Goal: Information Seeking & Learning: Check status

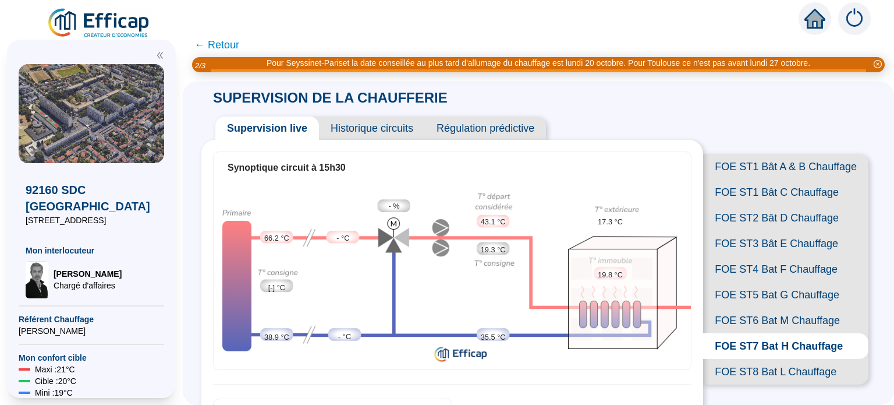
scroll to position [116, 0]
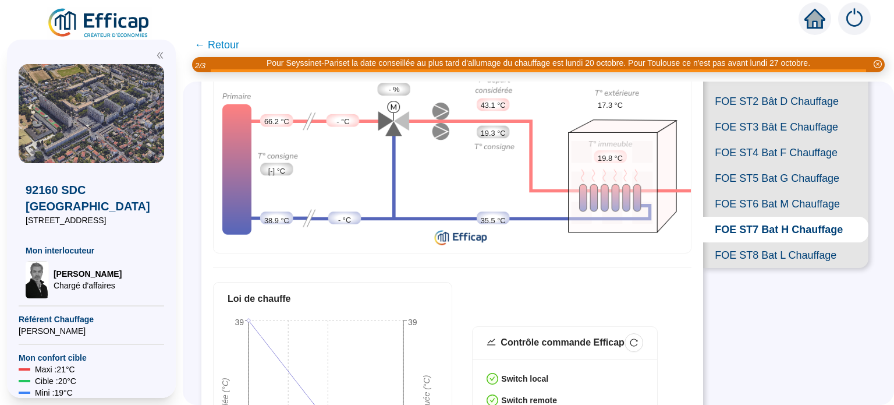
click at [751, 88] on span "FOE ST1 Bât C Chauffage" at bounding box center [785, 76] width 165 height 26
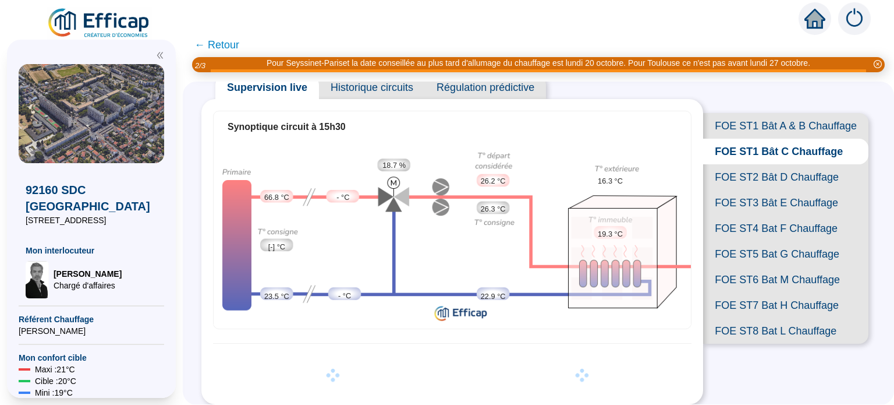
scroll to position [116, 0]
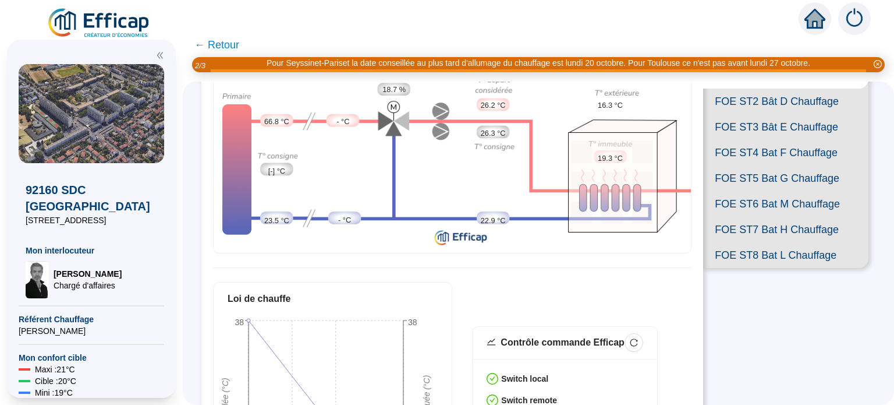
click at [789, 217] on span "FOE ST6 Bat M Chauffage" at bounding box center [785, 204] width 165 height 26
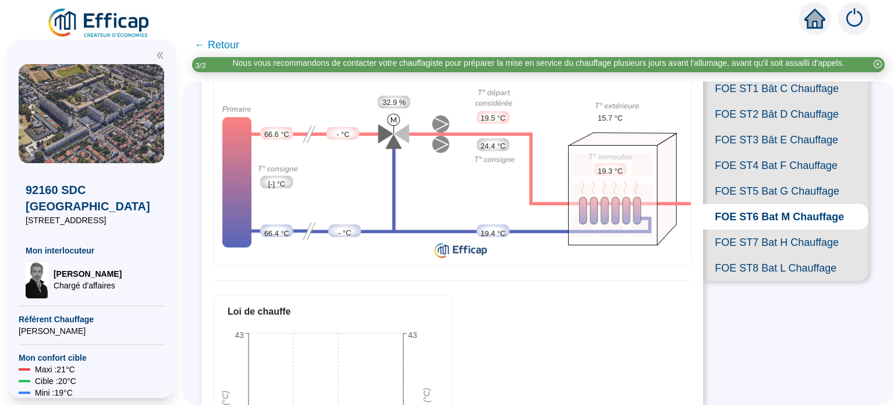
scroll to position [116, 0]
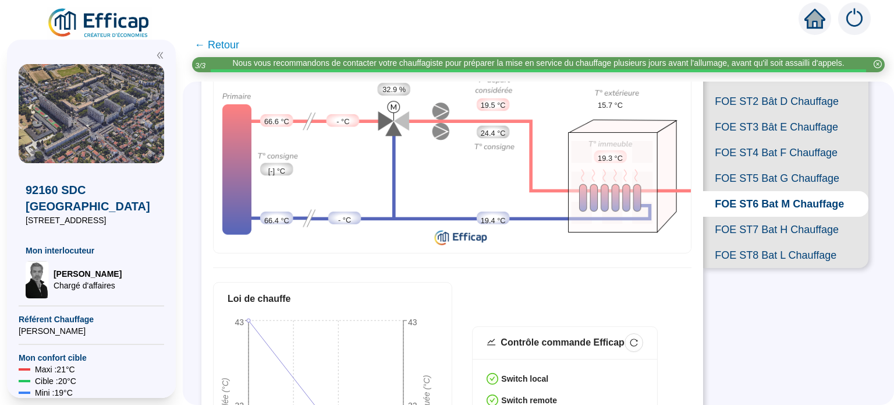
click at [757, 242] on span "FOE ST7 Bat H Chauffage" at bounding box center [785, 230] width 165 height 26
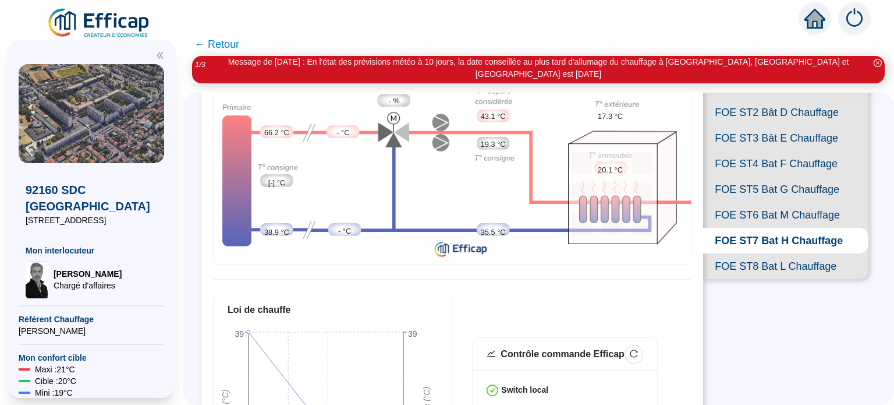
click at [775, 279] on span "FOE ST8 Bat L Chauffage" at bounding box center [785, 266] width 165 height 26
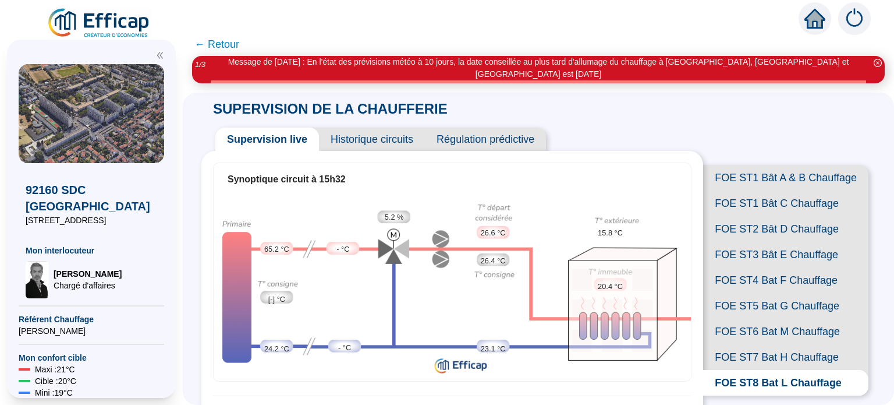
click at [753, 174] on span "FOE ST1 Bât A & B Chauffage" at bounding box center [785, 178] width 165 height 26
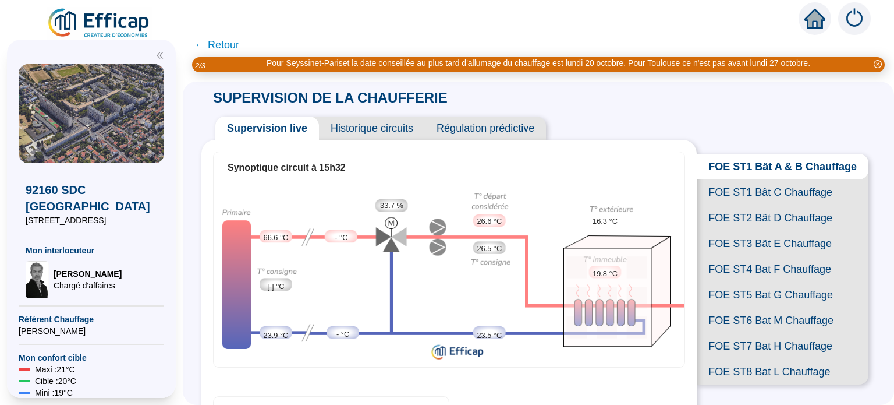
click at [765, 205] on span "FOE ST1 Bât C Chauffage" at bounding box center [783, 192] width 172 height 26
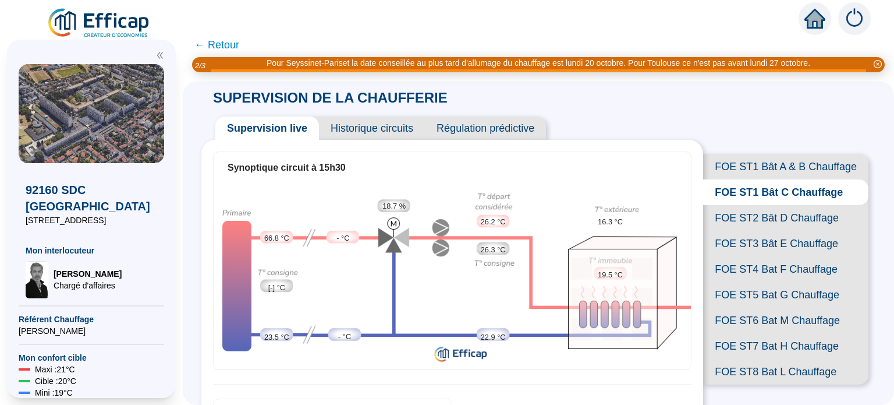
click at [753, 230] on span "FOE ST2 Bât D Chauffage" at bounding box center [785, 218] width 165 height 26
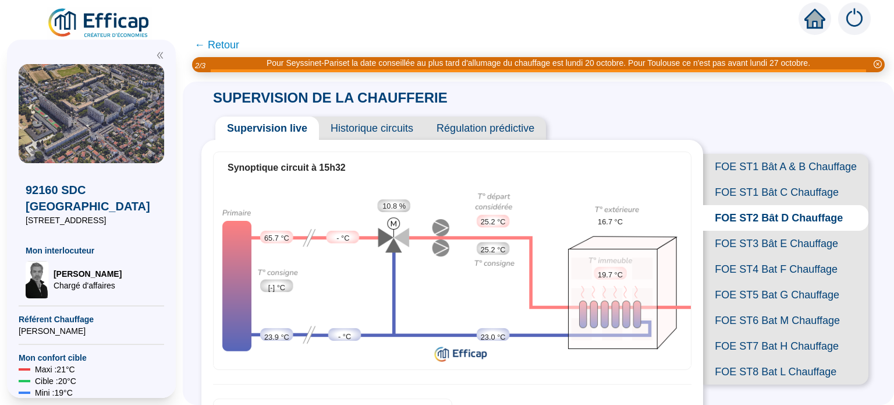
click at [765, 256] on span "FOE ST3 Bât E Chauffage" at bounding box center [785, 243] width 165 height 26
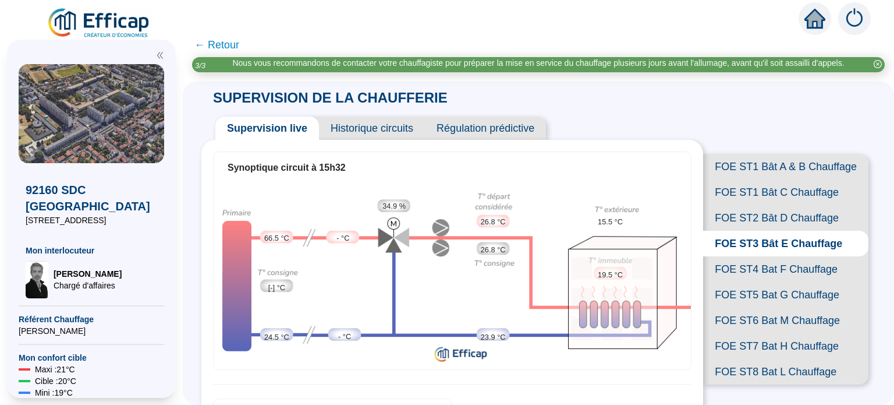
click at [756, 282] on span "FOE ST4 Bat F Chauffage" at bounding box center [785, 269] width 165 height 26
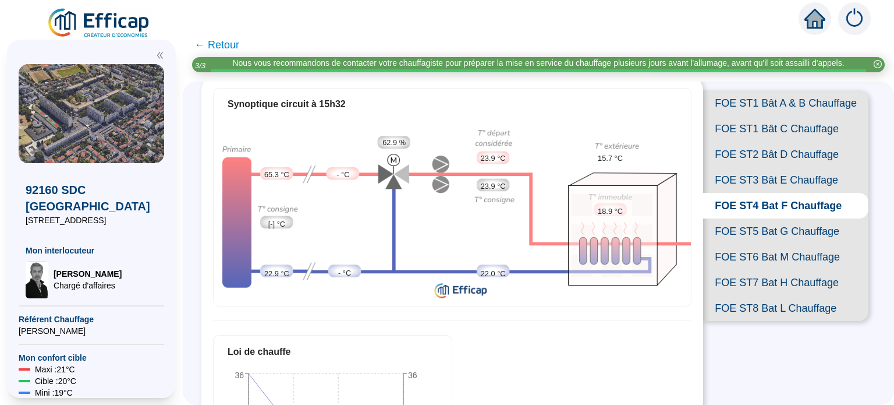
scroll to position [77, 0]
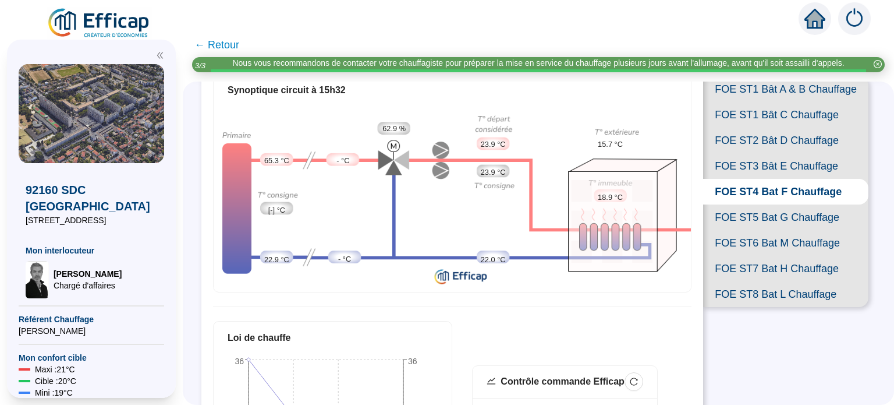
click at [775, 230] on span "FOE ST5 Bat G Chauffage" at bounding box center [785, 217] width 165 height 26
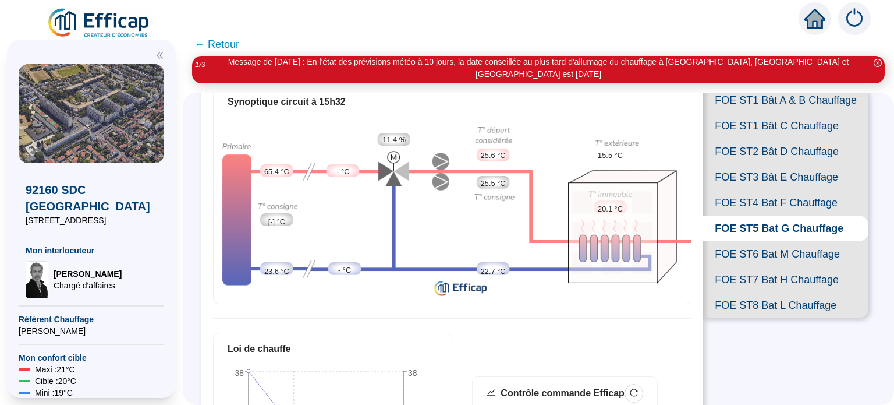
click at [766, 267] on span "FOE ST6 Bat M Chauffage" at bounding box center [785, 254] width 165 height 26
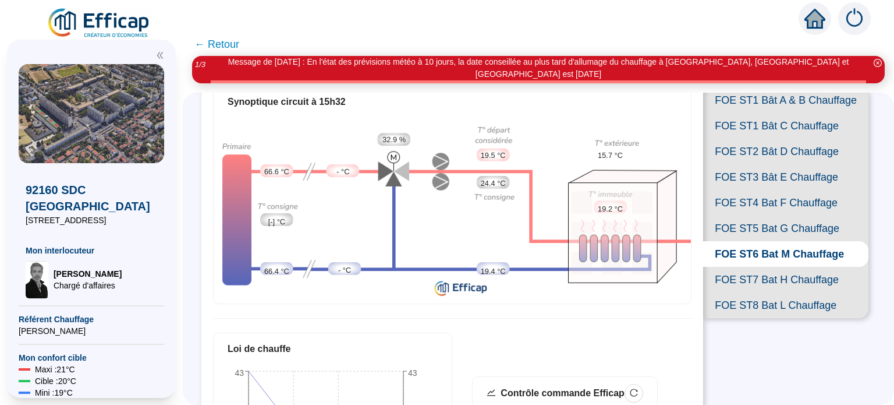
click at [771, 292] on span "FOE ST7 Bat H Chauffage" at bounding box center [785, 280] width 165 height 26
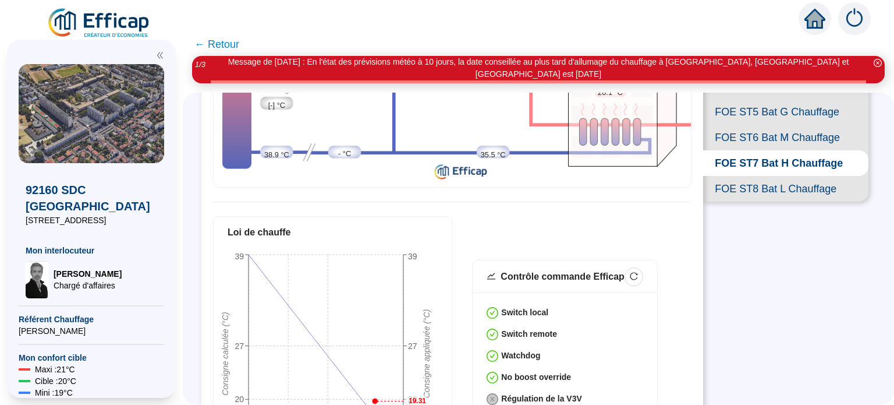
click at [780, 201] on span "FOE ST8 Bat L Chauffage" at bounding box center [785, 189] width 165 height 26
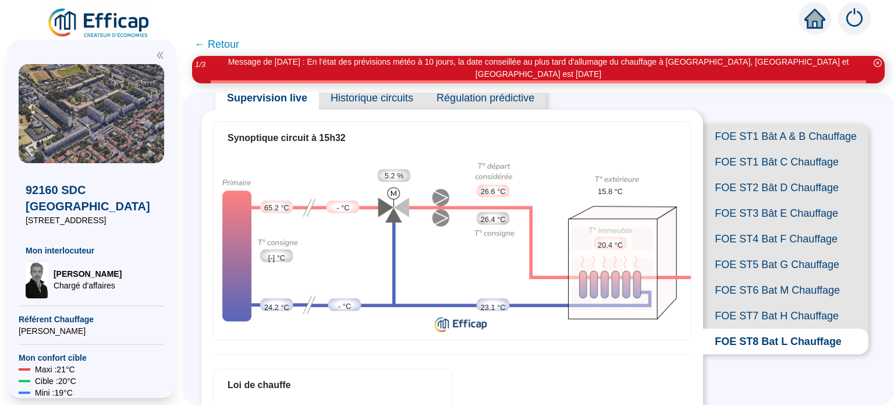
scroll to position [38, 0]
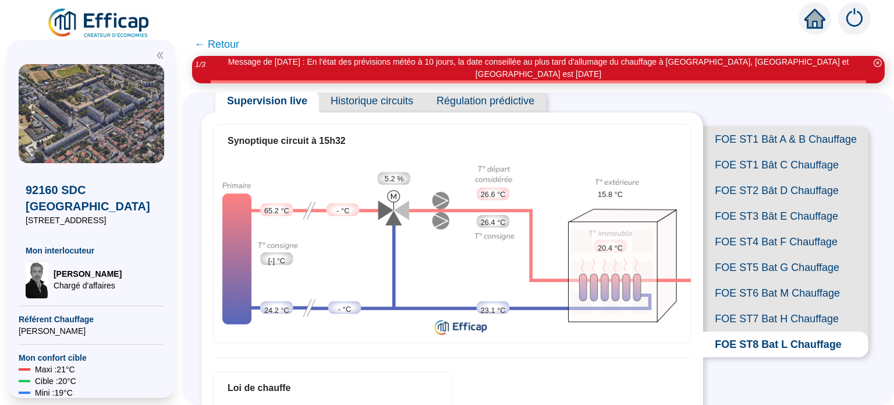
click at [783, 280] on span "FOE ST5 Bat G Chauffage" at bounding box center [785, 267] width 165 height 26
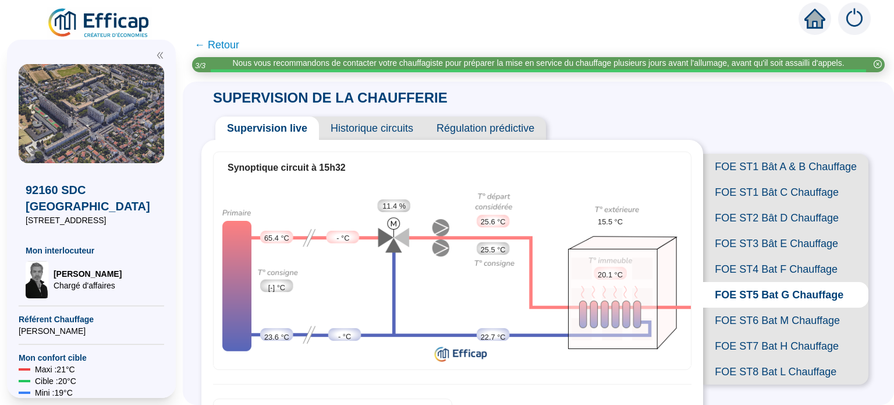
click at [393, 131] on span "Historique circuits" at bounding box center [372, 127] width 106 height 23
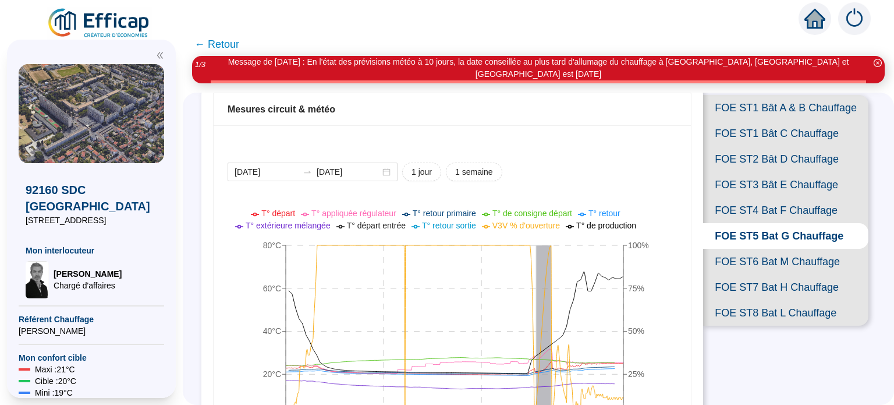
scroll to position [77, 0]
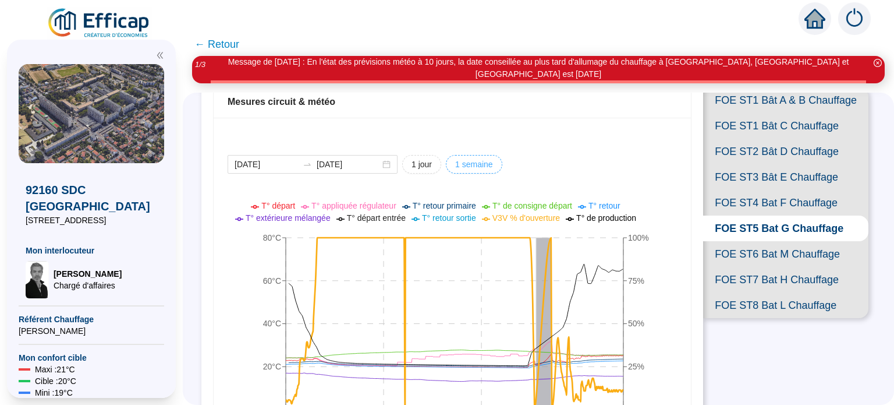
click at [468, 159] on span "1 semaine" at bounding box center [474, 164] width 38 height 12
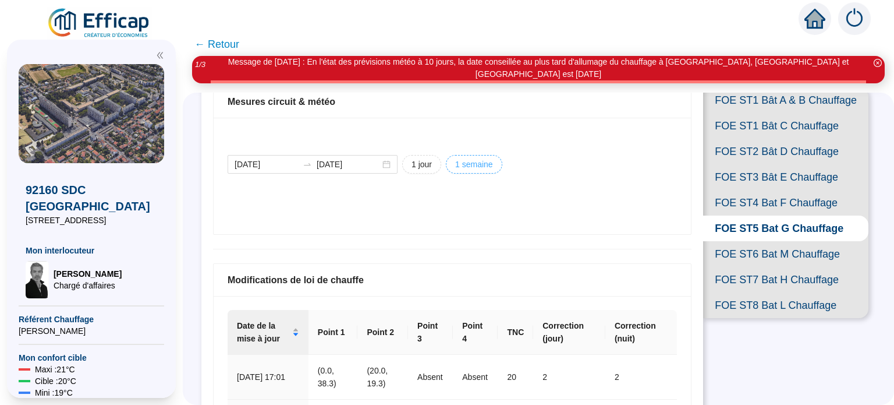
type input "[DATE]"
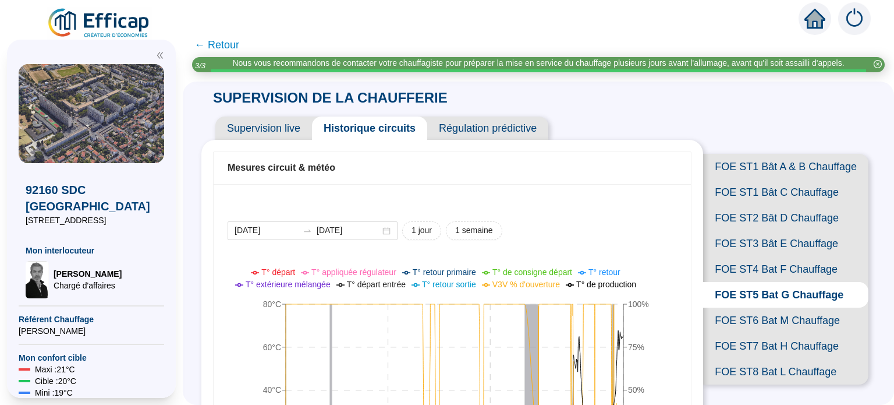
scroll to position [0, 0]
click at [275, 132] on span "Supervision live" at bounding box center [263, 127] width 97 height 23
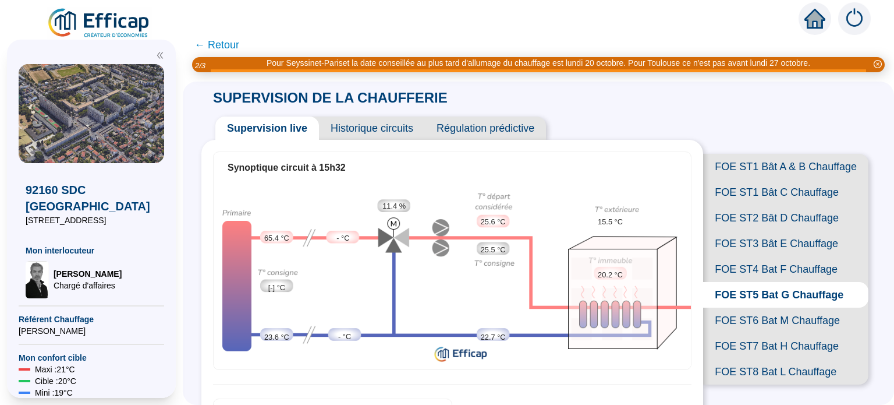
click at [407, 175] on div "Synoptique circuit à 15h32" at bounding box center [452, 168] width 449 height 14
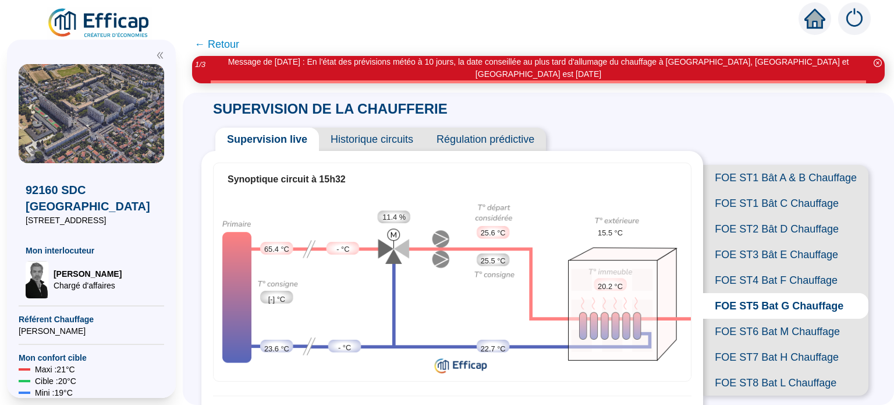
click at [393, 137] on span "Historique circuits" at bounding box center [372, 138] width 106 height 23
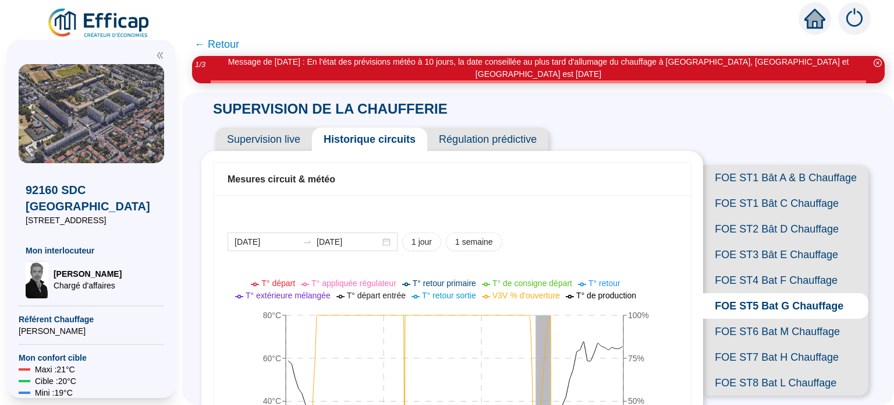
click at [312, 136] on span "Supervision live" at bounding box center [263, 138] width 97 height 23
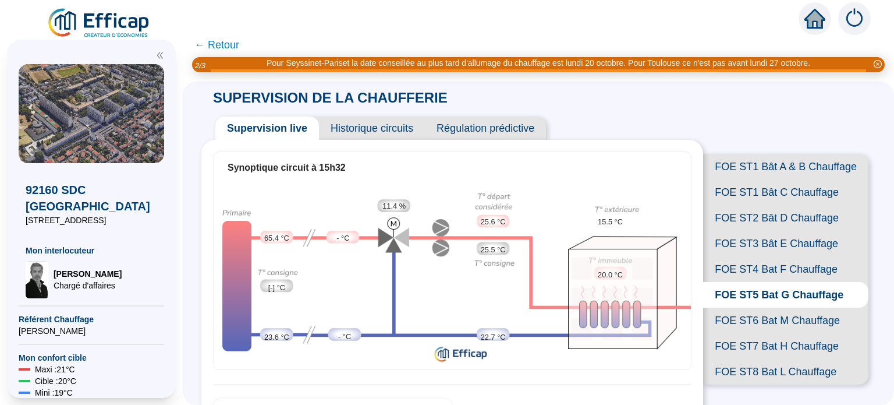
click at [230, 47] on span "← Retour" at bounding box center [216, 45] width 45 height 16
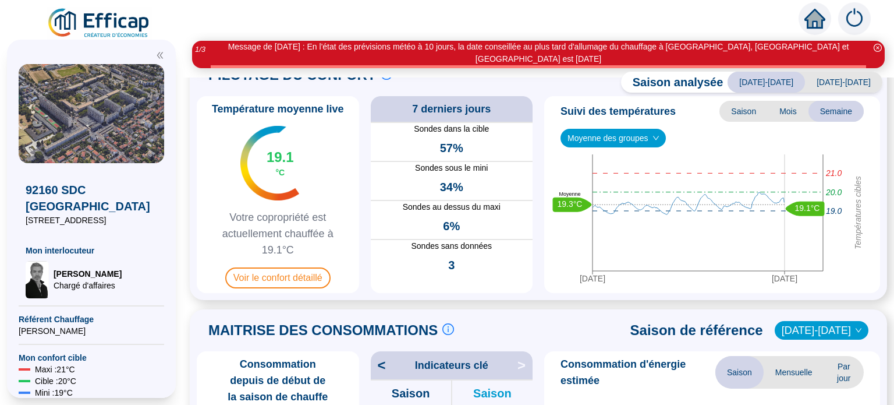
scroll to position [77, 0]
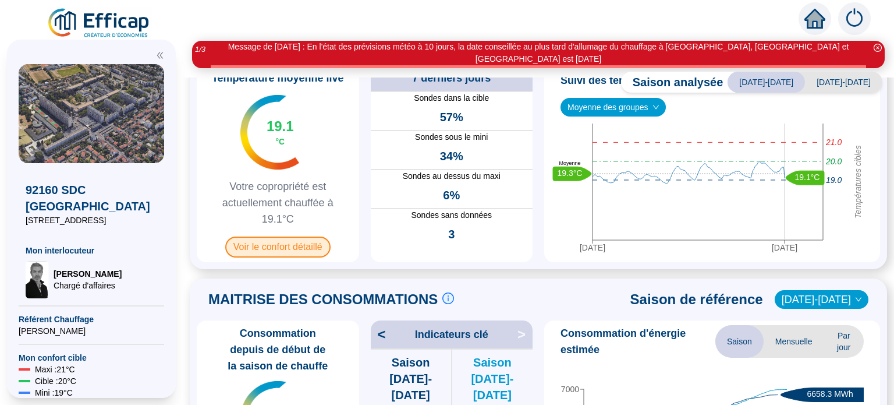
click at [293, 257] on span "Voir le confort détaillé" at bounding box center [277, 246] width 105 height 21
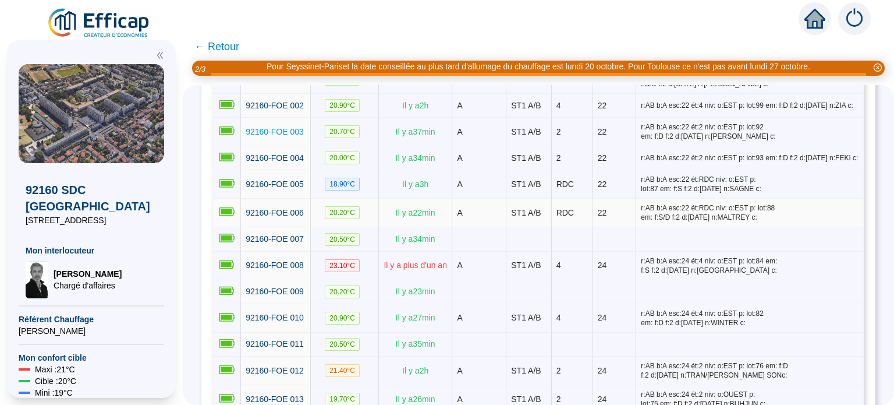
scroll to position [466, 0]
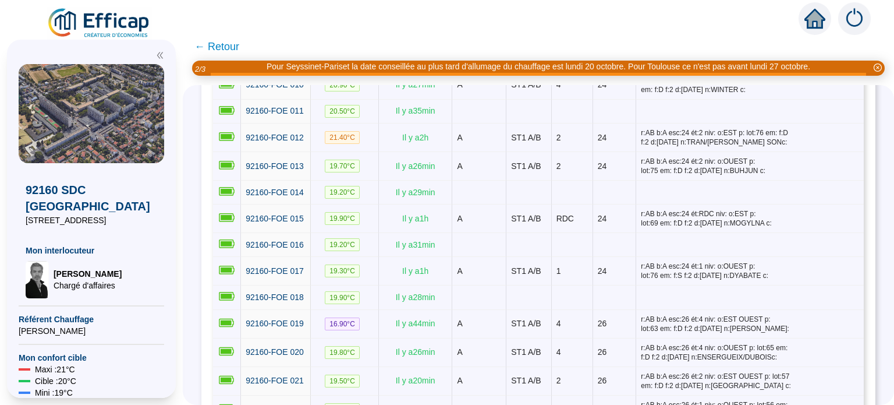
drag, startPoint x: 233, startPoint y: 48, endPoint x: 223, endPoint y: 52, distance: 11.2
click at [233, 48] on span "← Retour" at bounding box center [216, 46] width 45 height 16
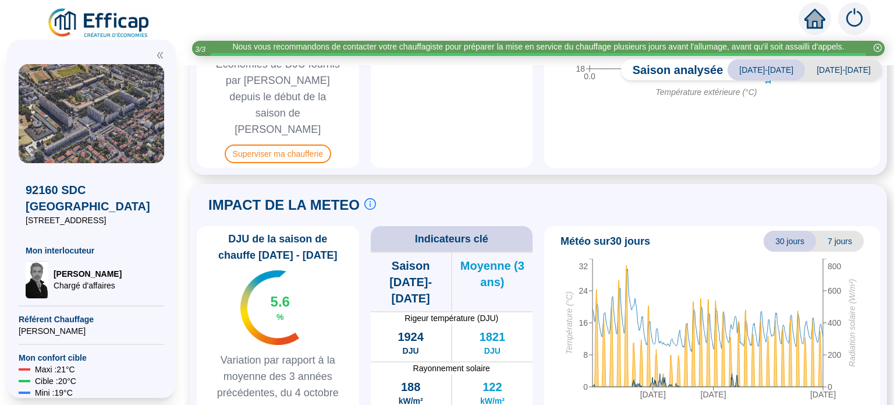
scroll to position [737, 0]
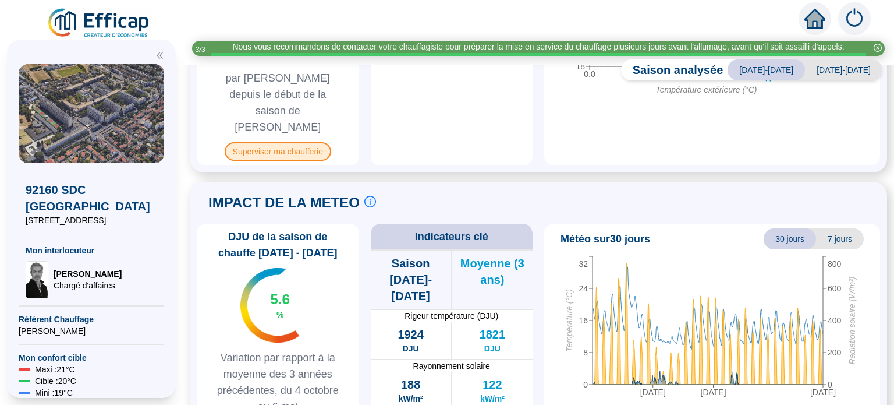
click at [309, 161] on span "Superviser ma chaufferie" at bounding box center [278, 151] width 107 height 19
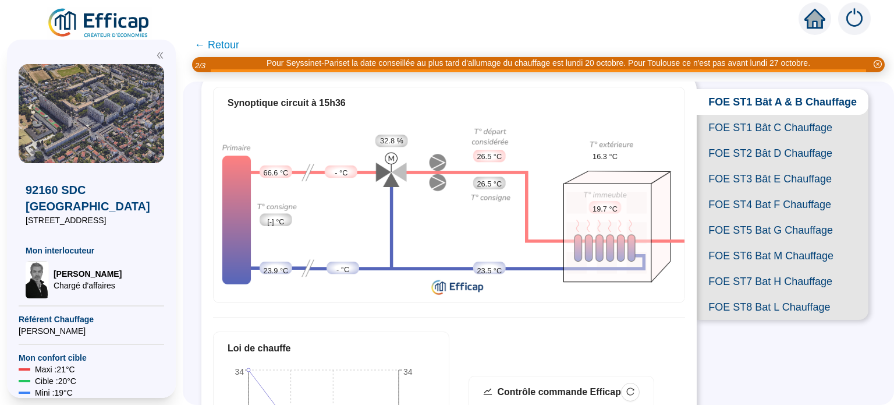
scroll to position [38, 0]
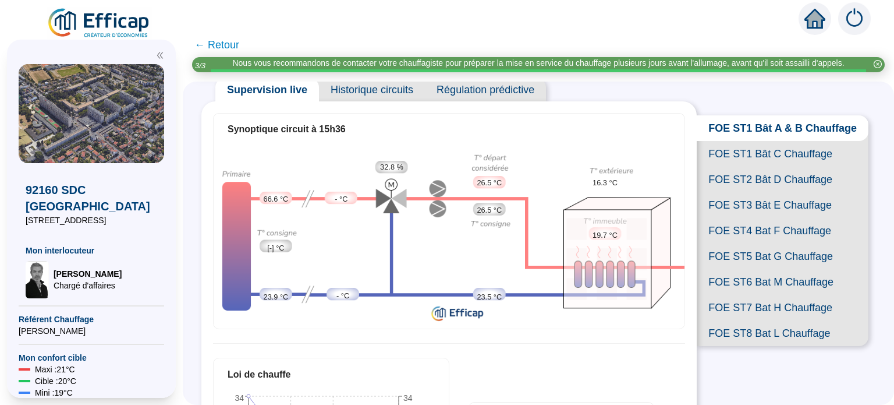
click at [773, 166] on span "FOE ST1 Bât C Chauffage" at bounding box center [783, 154] width 172 height 26
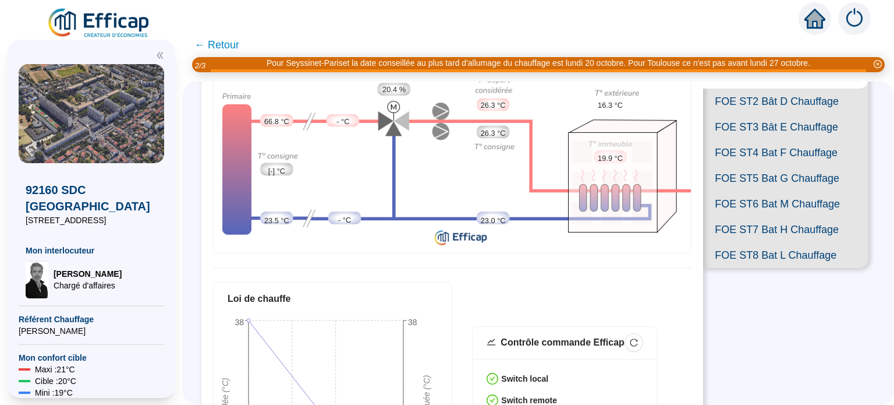
click at [768, 217] on span "FOE ST6 Bat M Chauffage" at bounding box center [785, 204] width 165 height 26
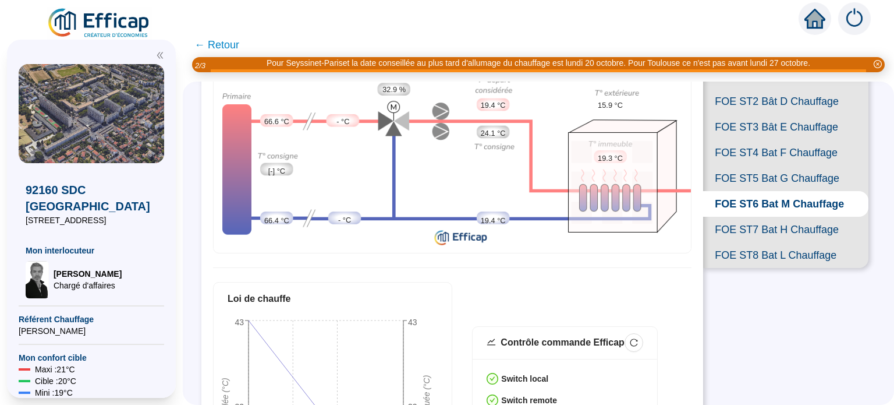
scroll to position [116, 0]
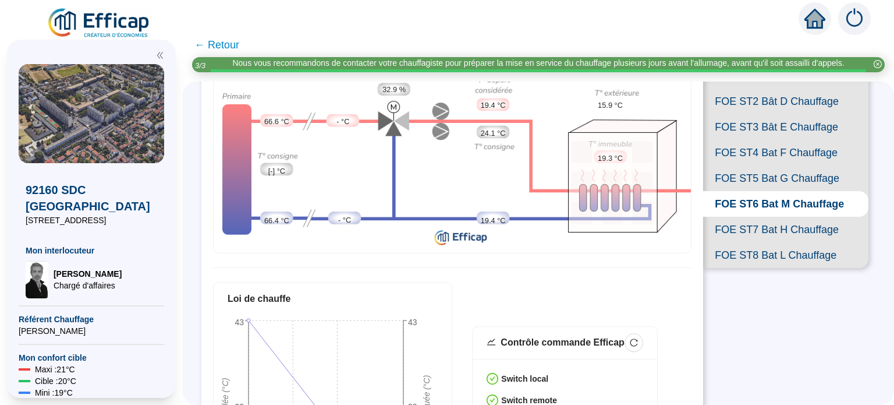
click at [775, 114] on span "FOE ST2 Bât D Chauffage" at bounding box center [785, 101] width 165 height 26
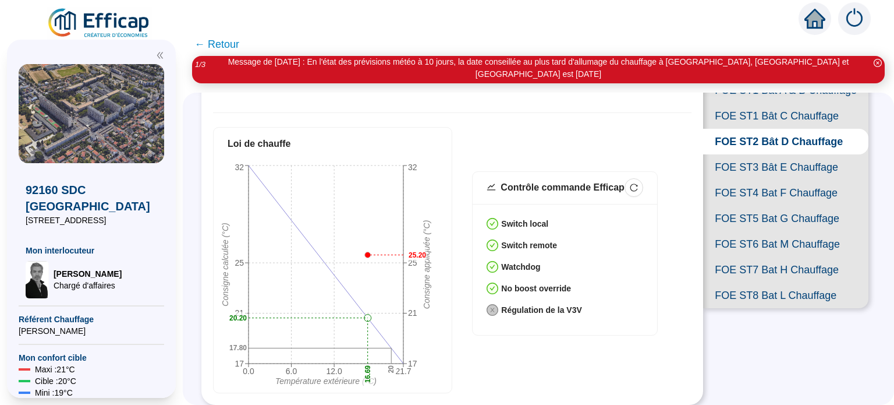
scroll to position [116, 0]
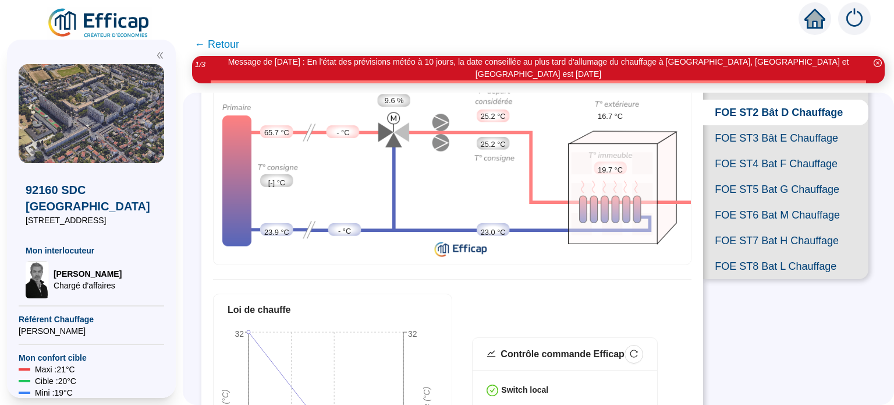
click at [782, 151] on span "FOE ST3 Bât E Chauffage" at bounding box center [785, 138] width 165 height 26
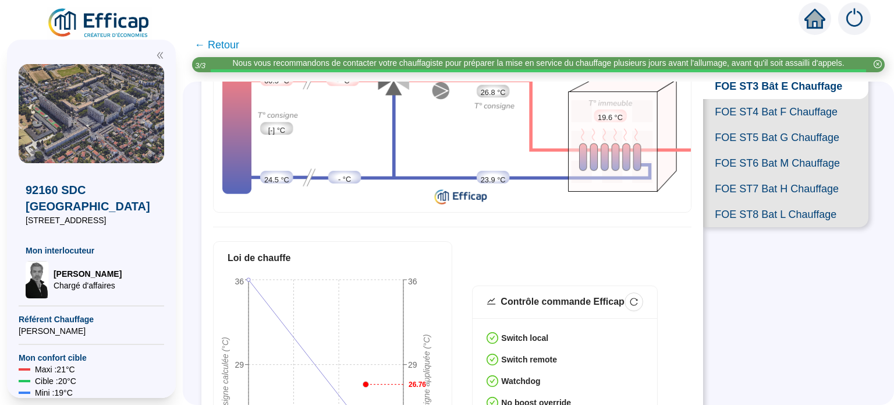
scroll to position [148, 0]
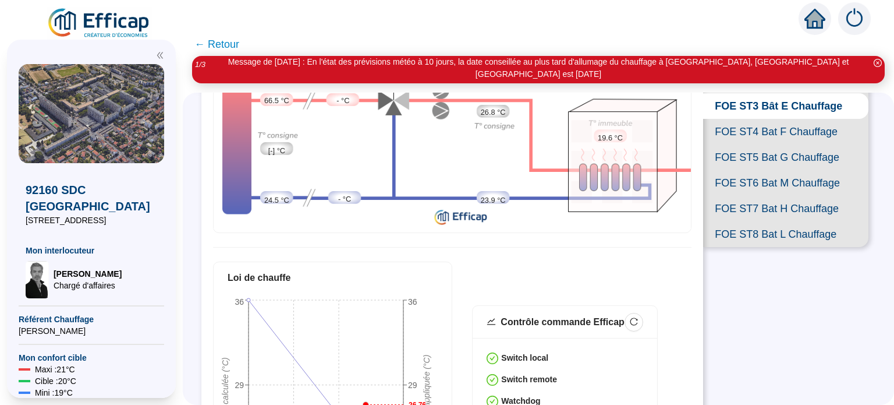
click at [755, 196] on span "FOE ST6 Bat M Chauffage" at bounding box center [785, 183] width 165 height 26
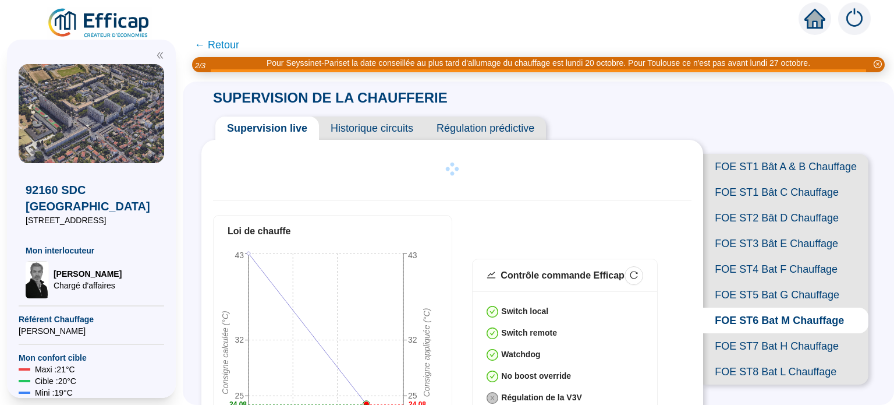
click at [764, 307] on span "FOE ST5 Bat G Chauffage" at bounding box center [785, 295] width 165 height 26
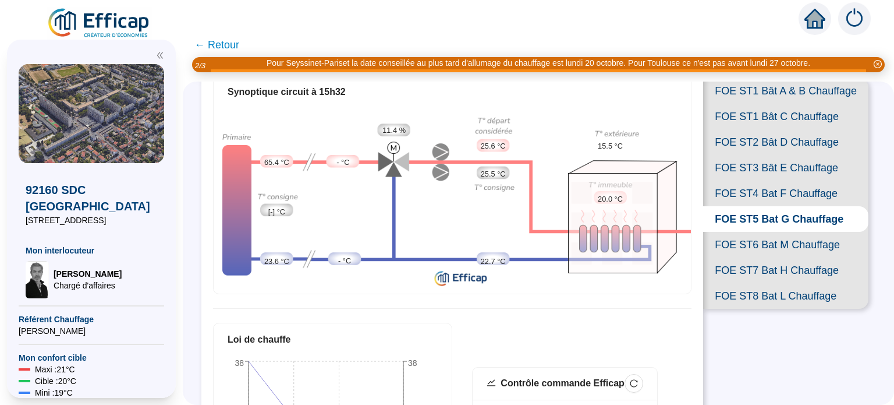
scroll to position [77, 0]
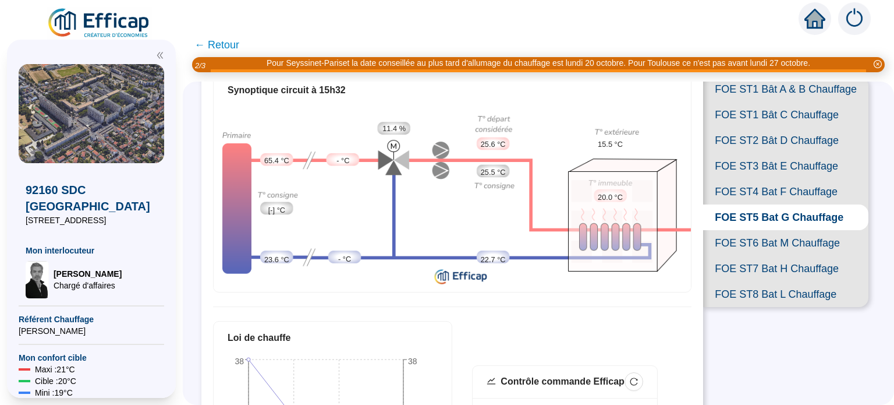
click at [755, 256] on span "FOE ST6 Bat M Chauffage" at bounding box center [785, 243] width 165 height 26
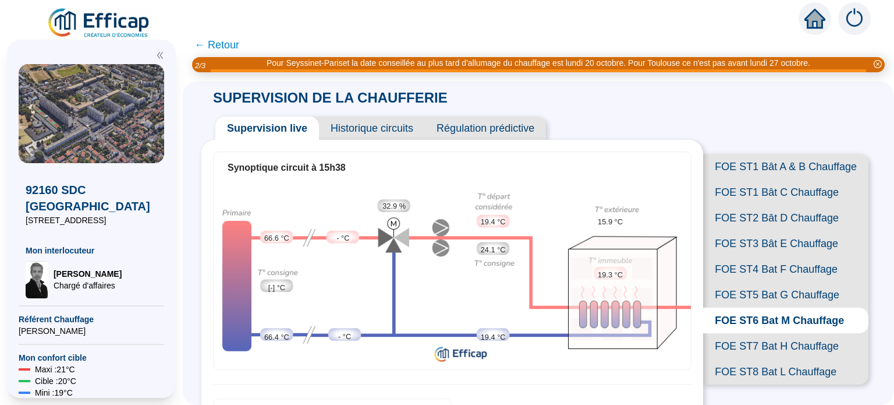
click at [761, 307] on span "FOE ST5 Bat G Chauffage" at bounding box center [785, 295] width 165 height 26
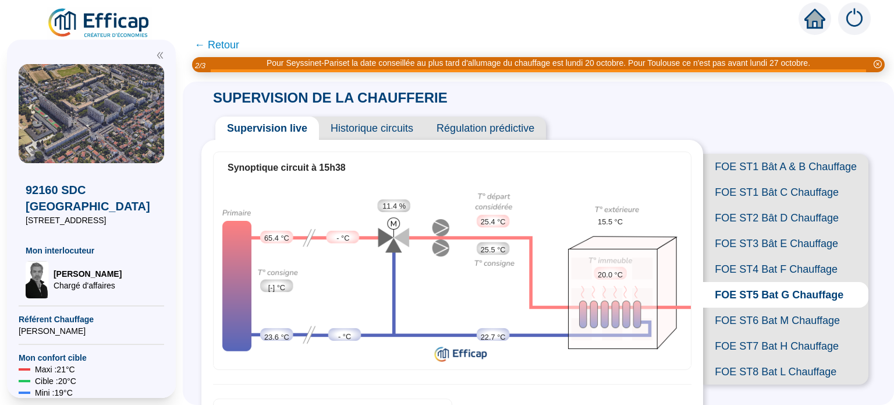
click at [769, 333] on span "FOE ST6 Bat M Chauffage" at bounding box center [785, 320] width 165 height 26
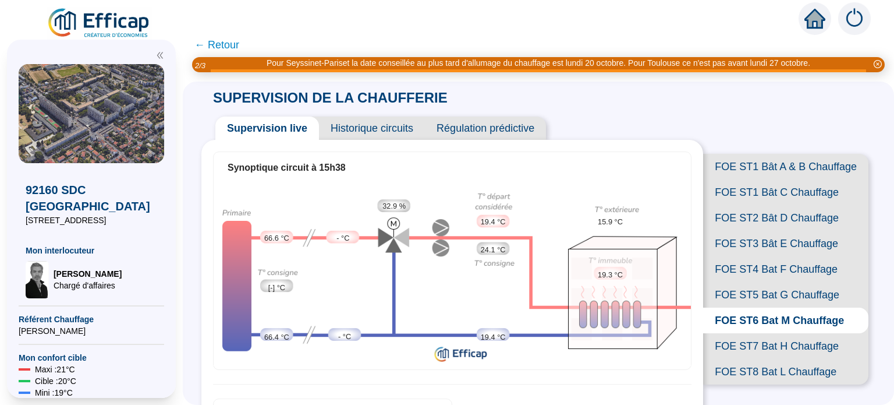
click at [772, 282] on span "FOE ST4 Bat F Chauffage" at bounding box center [785, 269] width 165 height 26
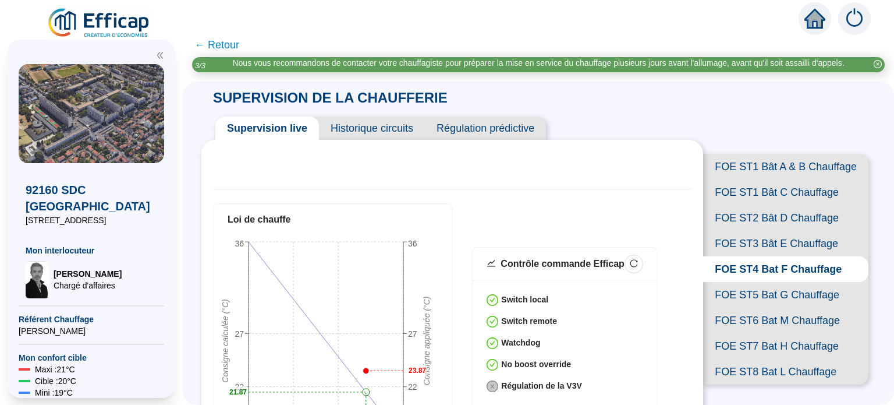
click at [774, 256] on span "FOE ST3 Bât E Chauffage" at bounding box center [785, 243] width 165 height 26
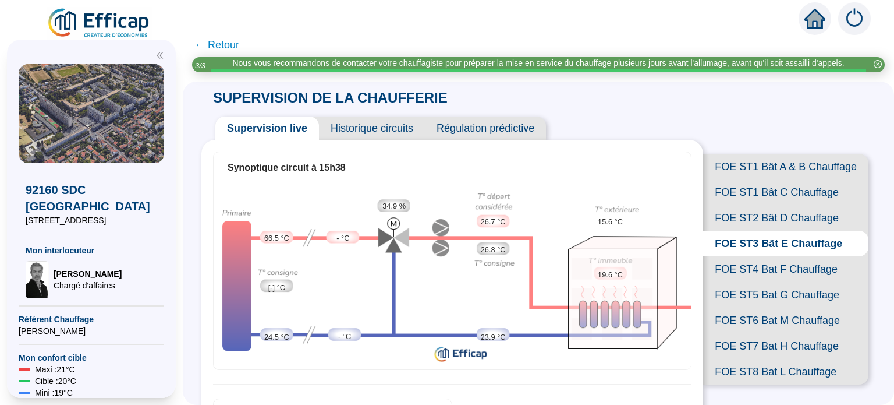
click at [778, 230] on span "FOE ST2 Bât D Chauffage" at bounding box center [785, 218] width 165 height 26
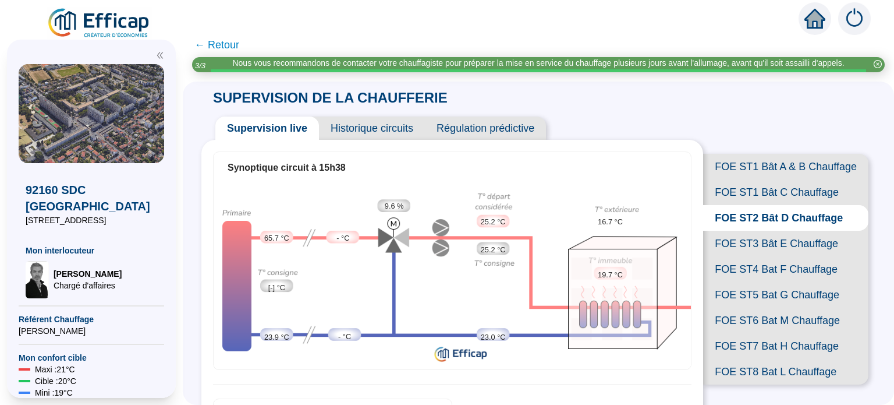
click at [770, 205] on span "FOE ST1 Bât C Chauffage" at bounding box center [785, 192] width 165 height 26
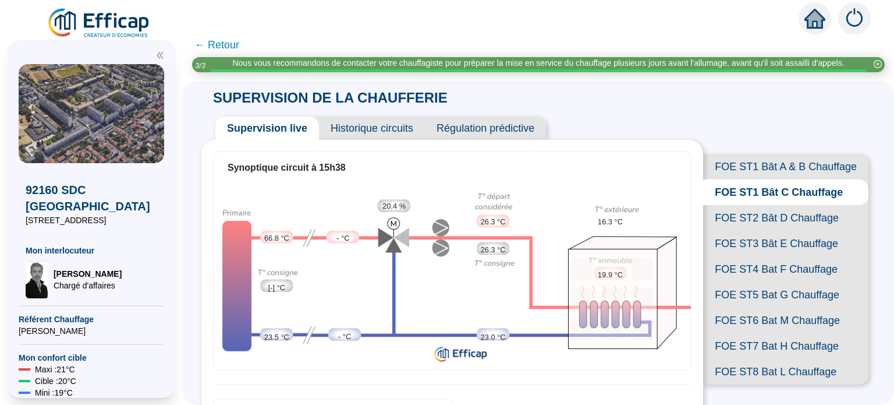
click at [772, 176] on span "FOE ST1 Bât A & B Chauffage" at bounding box center [785, 167] width 165 height 26
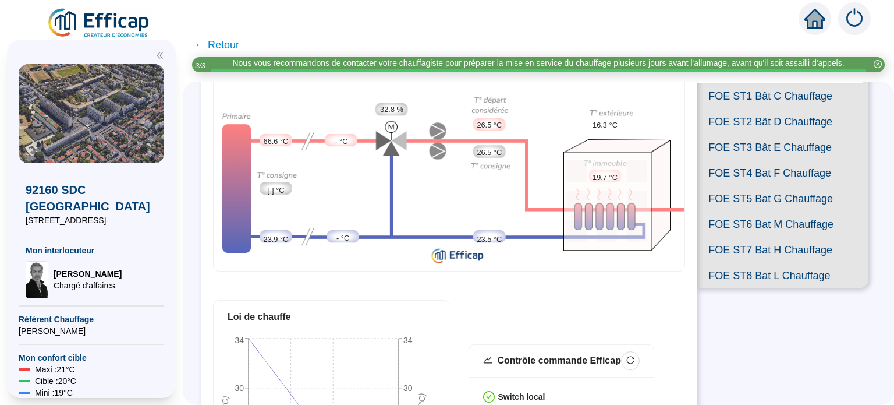
scroll to position [116, 0]
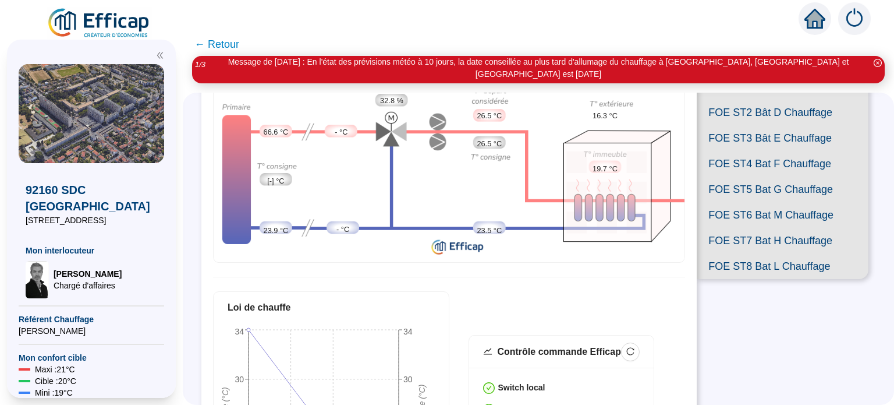
click at [755, 279] on span "FOE ST8 Bat L Chauffage" at bounding box center [783, 266] width 172 height 26
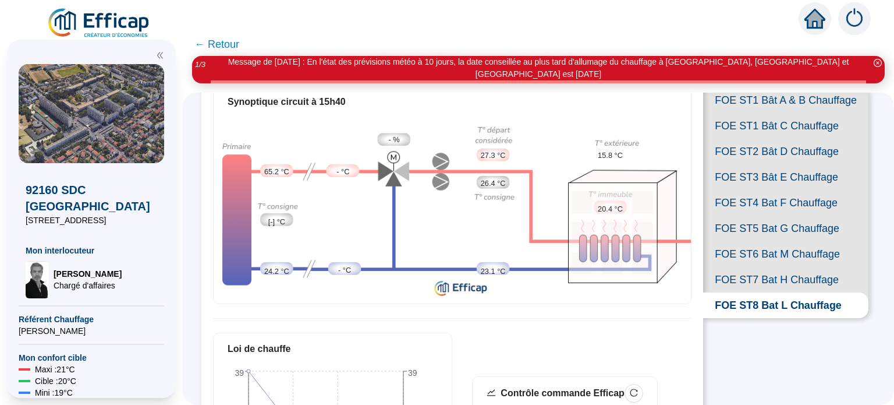
scroll to position [116, 0]
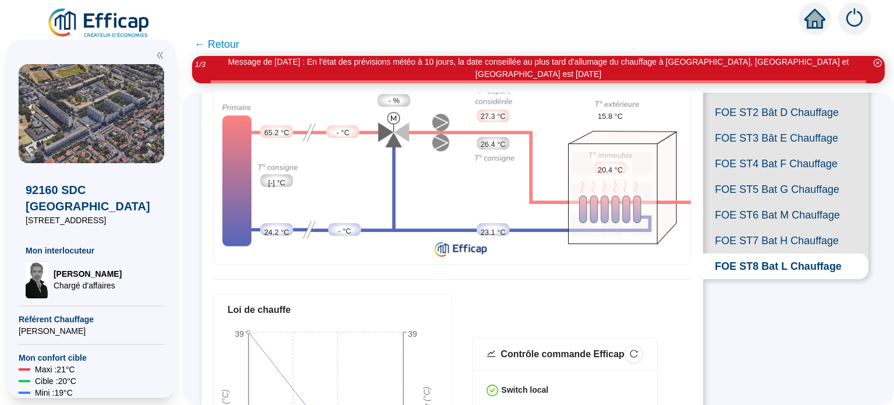
click at [763, 253] on span "FOE ST7 Bat H Chauffage" at bounding box center [785, 241] width 165 height 26
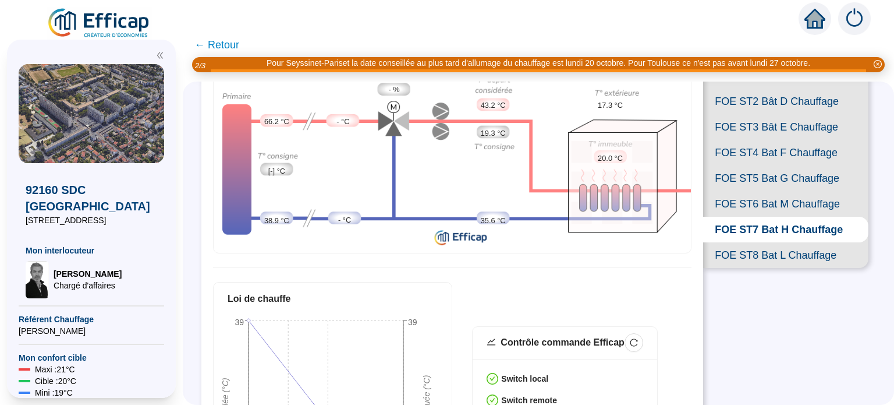
scroll to position [77, 0]
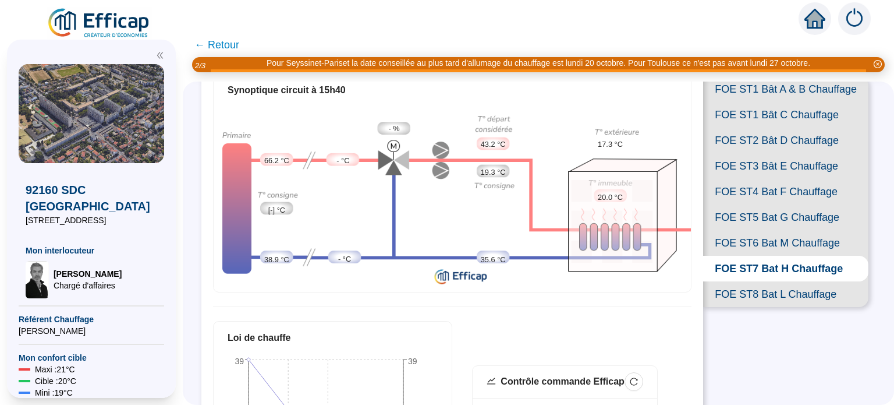
click at [759, 256] on span "FOE ST6 Bat M Chauffage" at bounding box center [785, 243] width 165 height 26
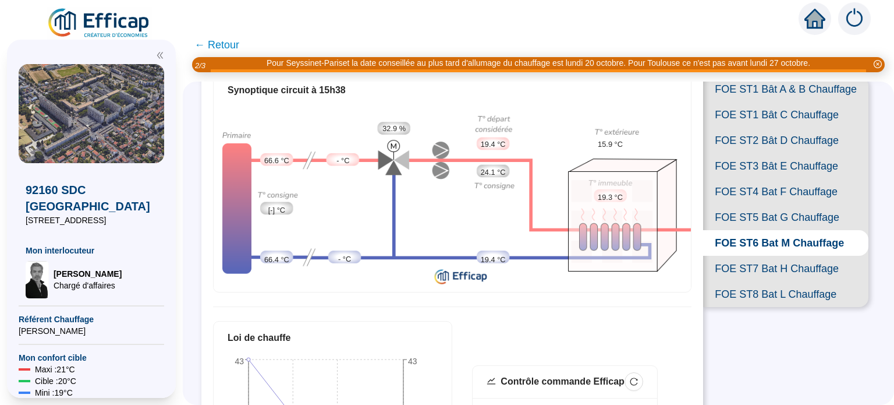
click at [761, 281] on span "FOE ST7 Bat H Chauffage" at bounding box center [785, 269] width 165 height 26
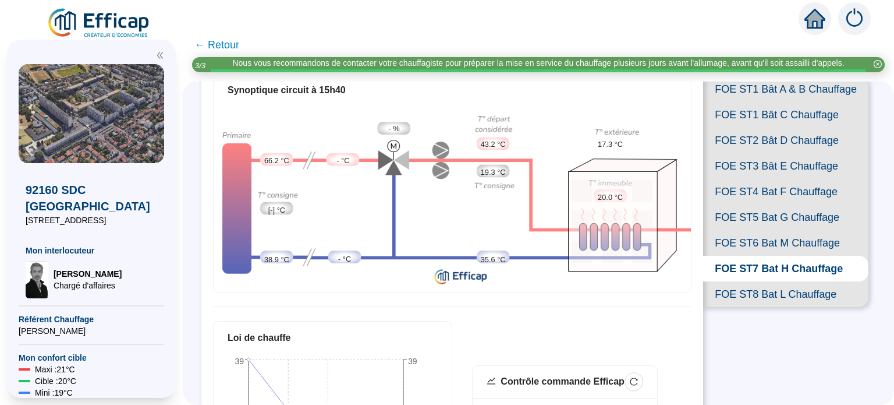
click at [801, 204] on span "FOE ST4 Bat F Chauffage" at bounding box center [785, 192] width 165 height 26
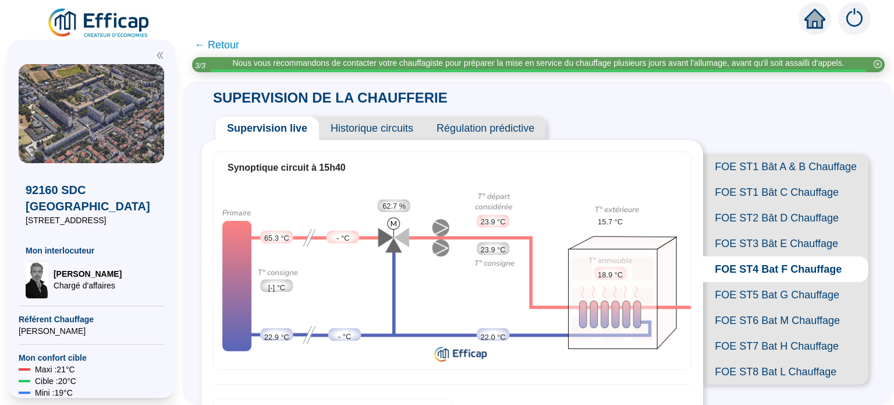
click at [770, 256] on span "FOE ST3 Bât E Chauffage" at bounding box center [785, 243] width 165 height 26
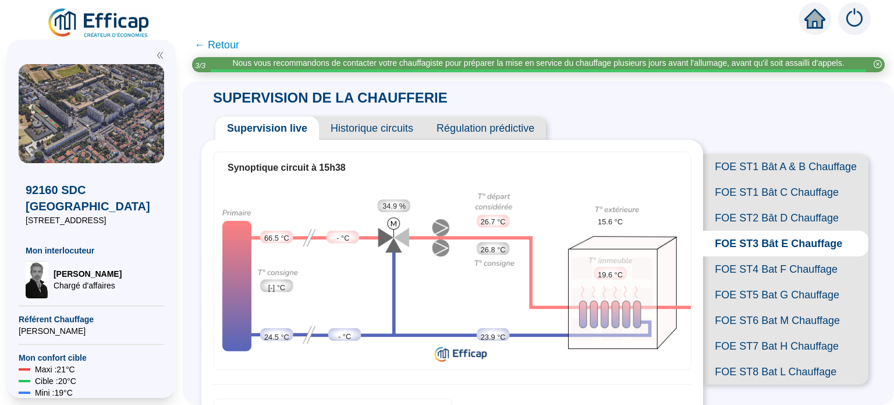
click at [757, 230] on span "FOE ST2 Bât D Chauffage" at bounding box center [785, 218] width 165 height 26
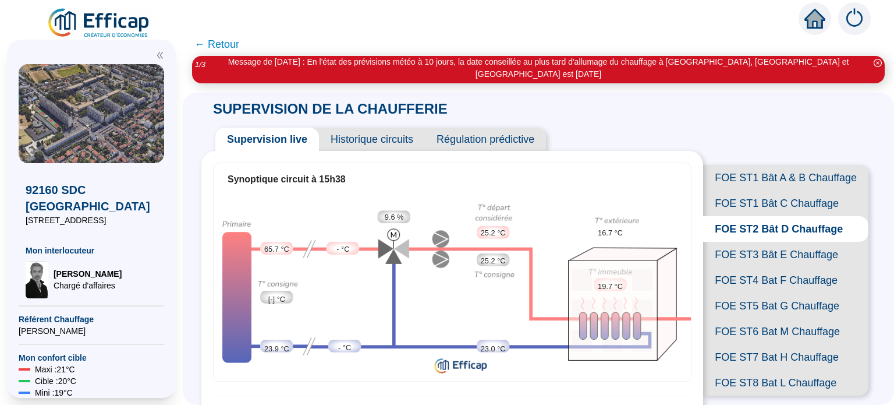
click at [783, 213] on span "FOE ST1 Bât C Chauffage" at bounding box center [785, 203] width 165 height 26
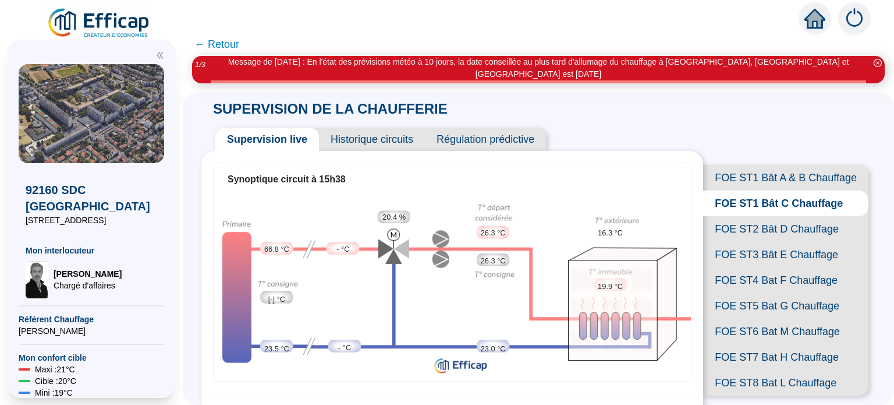
click at [757, 176] on span "FOE ST1 Bât A & B Chauffage" at bounding box center [785, 178] width 165 height 26
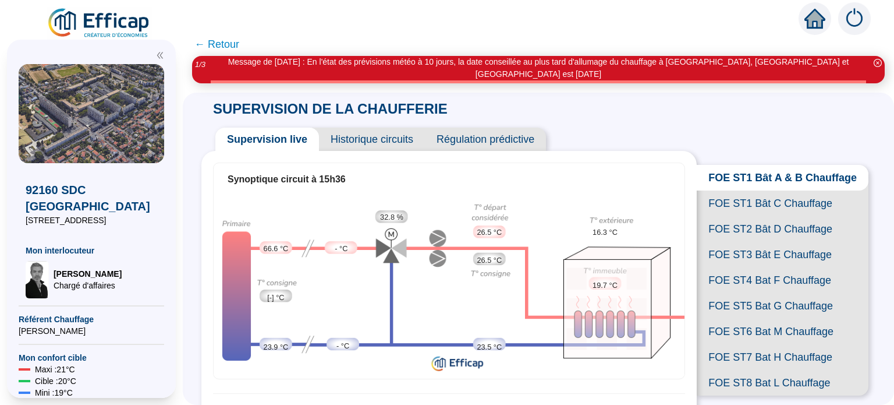
click at [603, 19] on div at bounding box center [447, 16] width 894 height 33
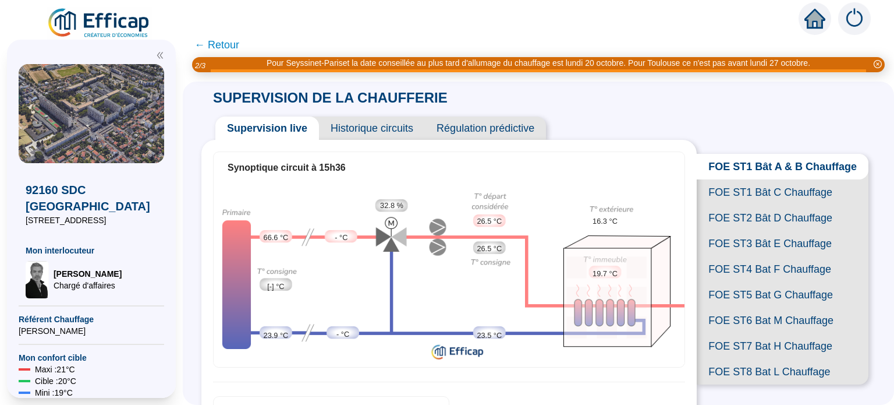
click at [418, 25] on div at bounding box center [447, 16] width 894 height 33
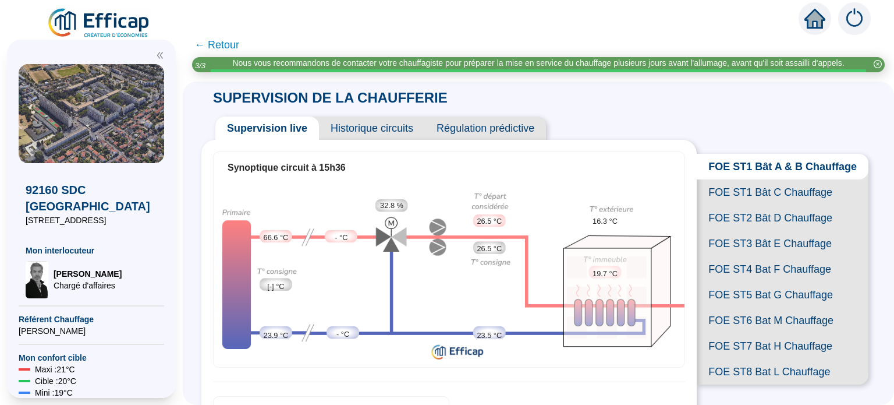
click at [464, 23] on div at bounding box center [447, 16] width 894 height 33
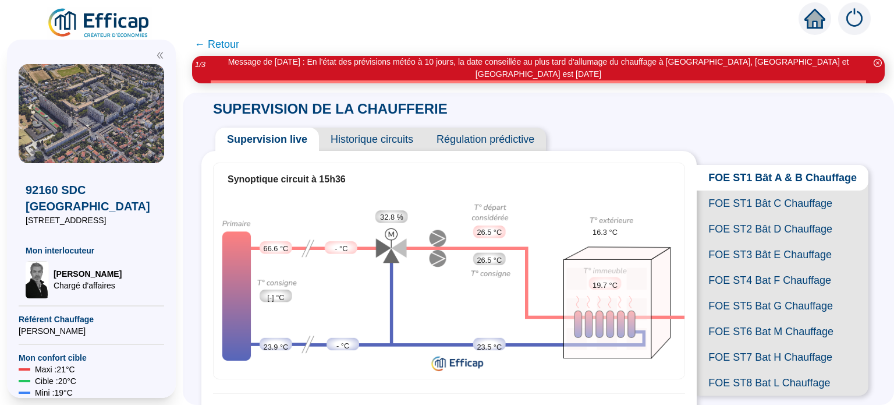
click at [652, 31] on div at bounding box center [447, 16] width 894 height 33
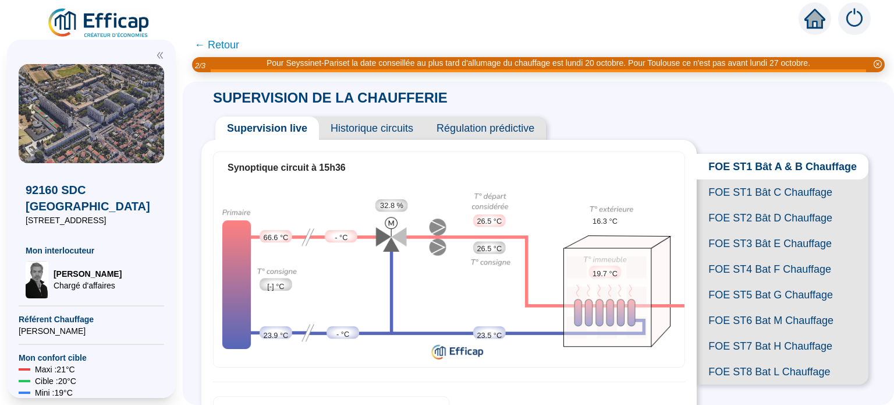
click at [26, 10] on div at bounding box center [447, 16] width 894 height 33
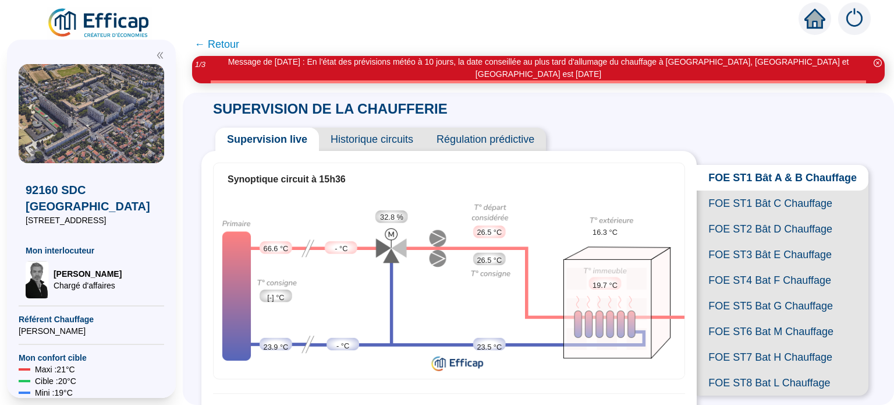
click at [347, 31] on div at bounding box center [447, 16] width 894 height 33
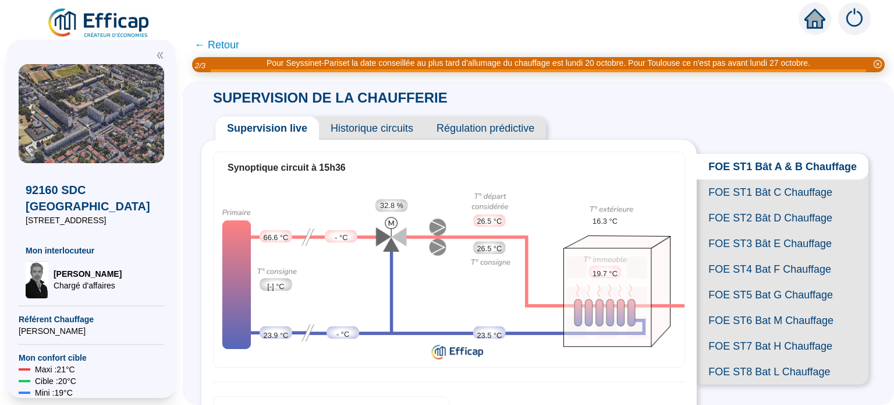
click at [620, 98] on div "SUPERVISION DE LA CHAUFFERIE Supervision live Historique circuits Régulation pr…" at bounding box center [538, 243] width 674 height 324
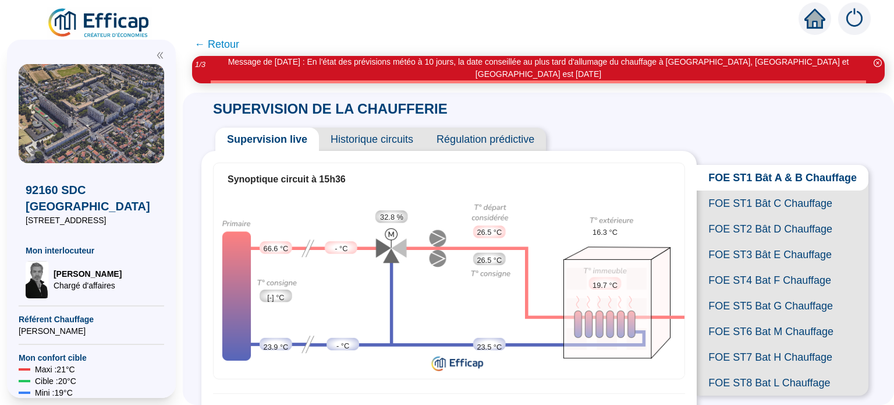
click at [775, 181] on span "FOE ST1 Bât A & B Chauffage" at bounding box center [783, 178] width 172 height 26
click at [771, 211] on span "FOE ST1 Bât C Chauffage" at bounding box center [783, 203] width 172 height 26
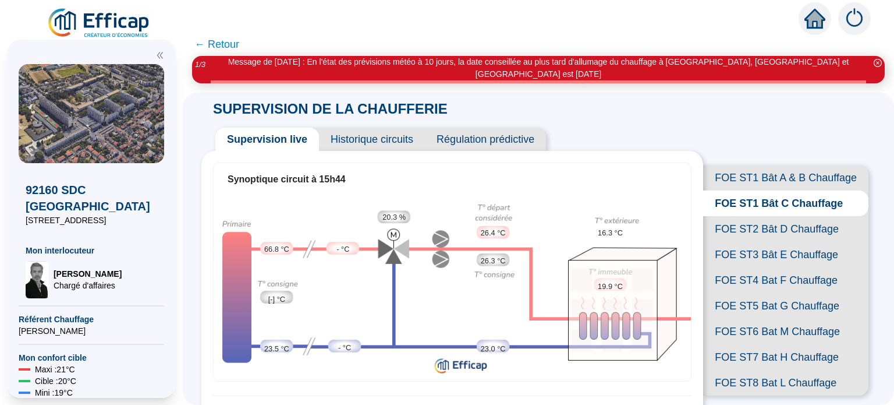
click at [764, 172] on span "FOE ST1 Bât A & B Chauffage" at bounding box center [785, 178] width 165 height 26
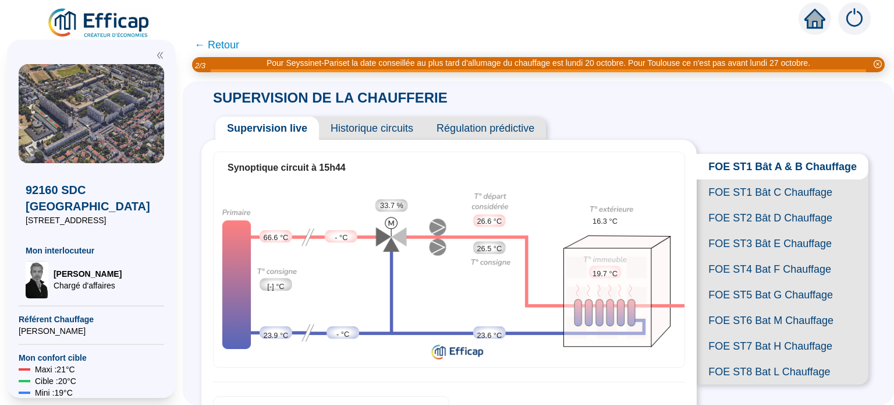
click at [769, 205] on span "FOE ST1 Bât C Chauffage" at bounding box center [783, 192] width 172 height 26
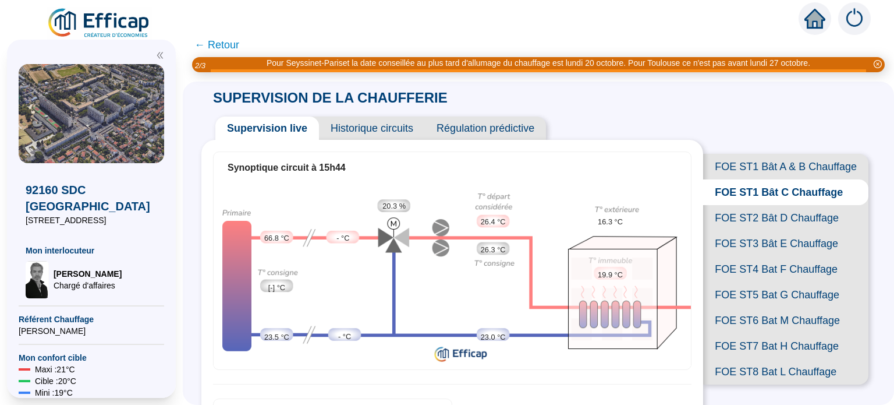
click at [768, 230] on span "FOE ST2 Bât D Chauffage" at bounding box center [785, 218] width 165 height 26
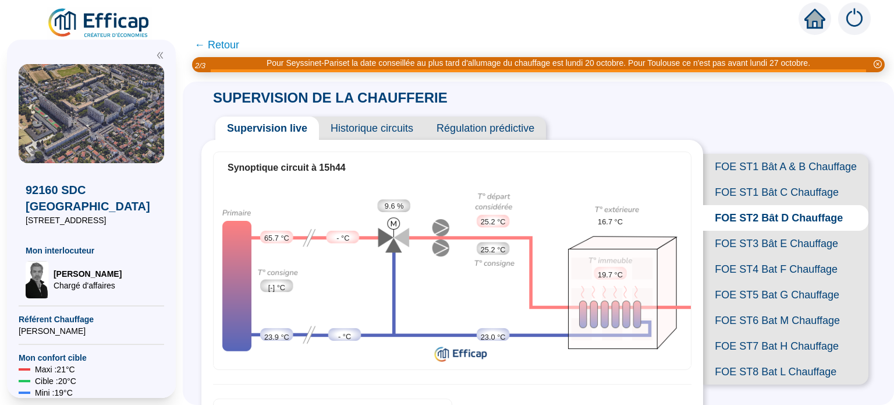
click at [770, 256] on span "FOE ST3 Bât E Chauffage" at bounding box center [785, 243] width 165 height 26
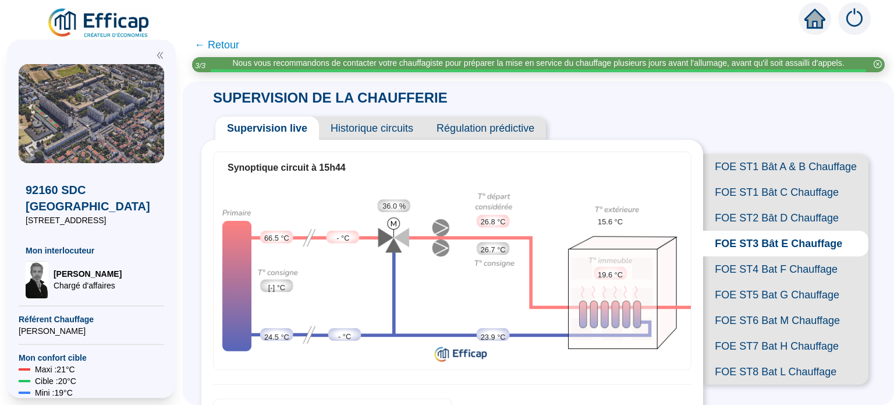
click at [765, 282] on span "FOE ST4 Bat F Chauffage" at bounding box center [785, 269] width 165 height 26
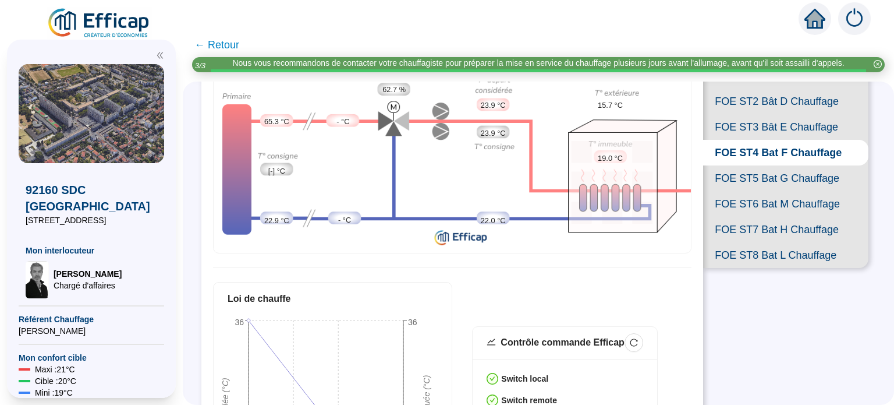
click at [808, 191] on span "FOE ST5 Bat G Chauffage" at bounding box center [785, 178] width 165 height 26
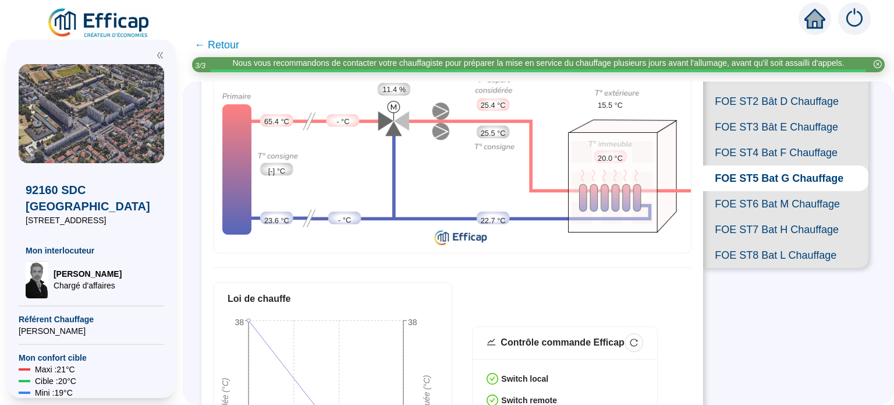
click at [777, 217] on span "FOE ST6 Bat M Chauffage" at bounding box center [785, 204] width 165 height 26
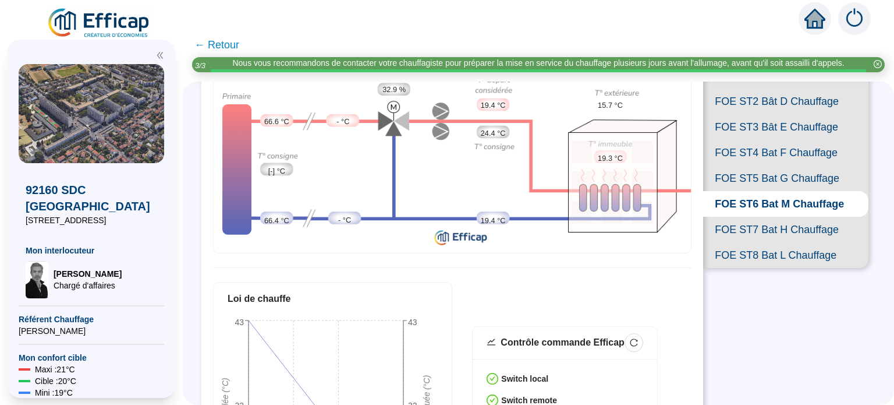
scroll to position [116, 0]
click at [767, 242] on span "FOE ST7 Bat H Chauffage" at bounding box center [785, 230] width 165 height 26
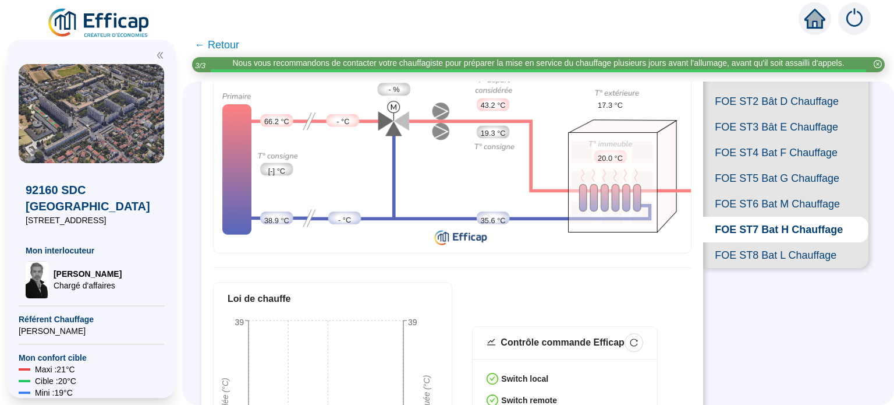
scroll to position [116, 0]
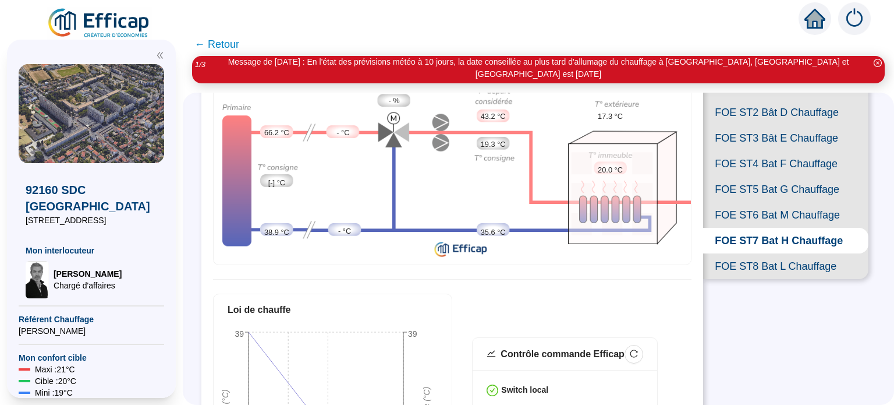
click at [756, 279] on span "FOE ST8 Bat L Chauffage" at bounding box center [785, 266] width 165 height 26
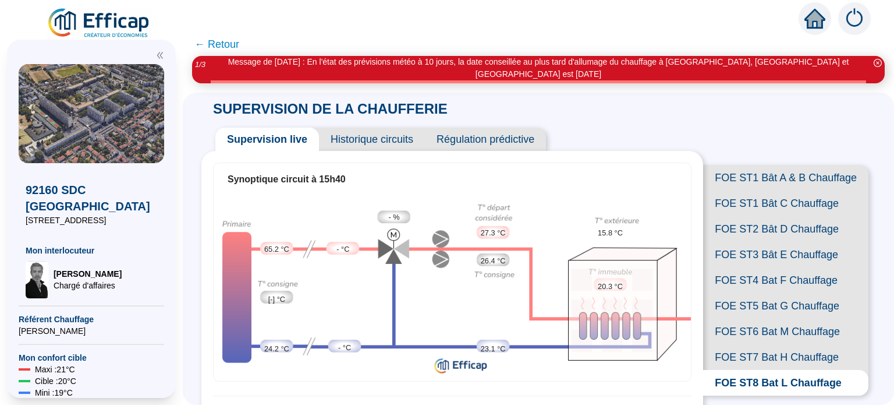
click at [804, 318] on span "FOE ST5 Bat G Chauffage" at bounding box center [785, 306] width 165 height 26
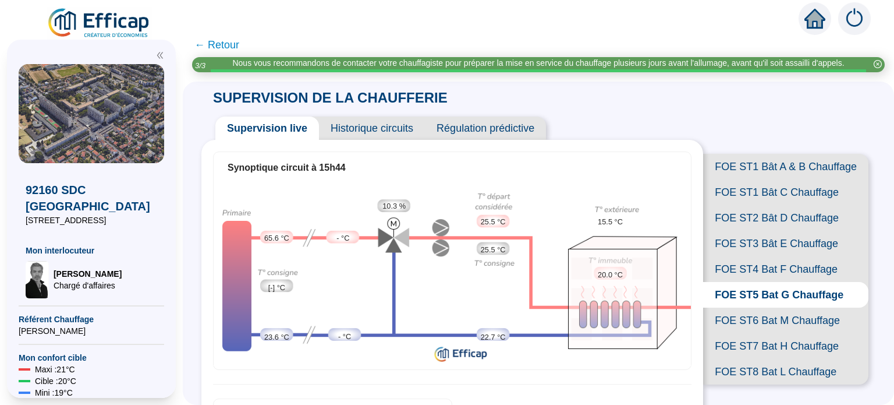
click at [761, 133] on div "FOE ST1 Bât A & B Chauffage FOE ST1 Bât C Chauffage FOE ST2 Bât D Chauffage FOE…" at bounding box center [789, 252] width 172 height 291
